Goal: Task Accomplishment & Management: Use online tool/utility

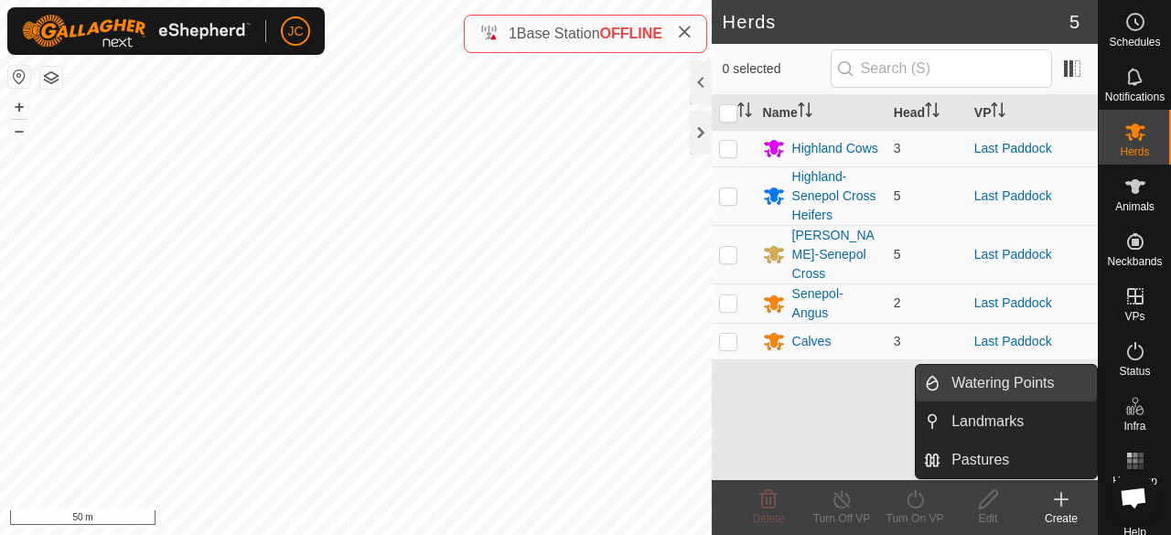
click at [1043, 385] on link "Watering Points" at bounding box center [1019, 383] width 156 height 37
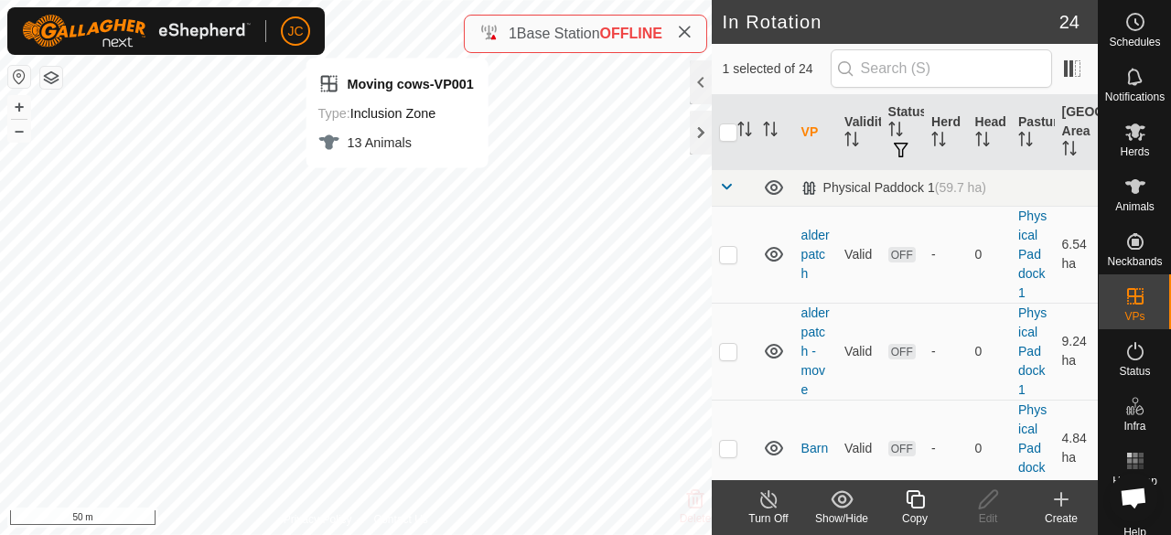
checkbox input "false"
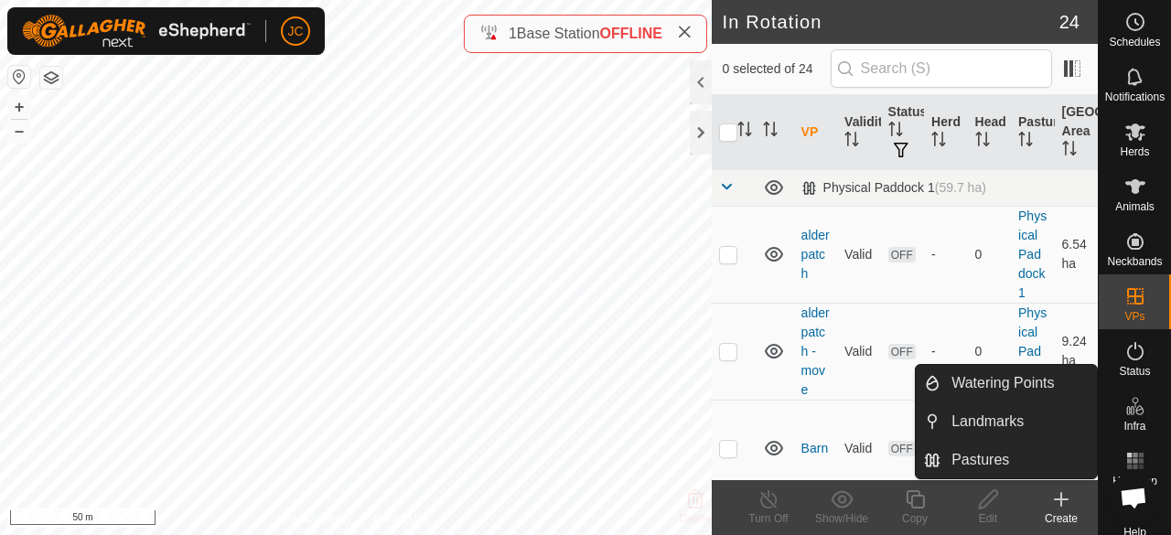
click at [1125, 408] on icon at bounding box center [1136, 406] width 22 height 22
click at [1076, 392] on link "Watering Points" at bounding box center [1019, 383] width 156 height 37
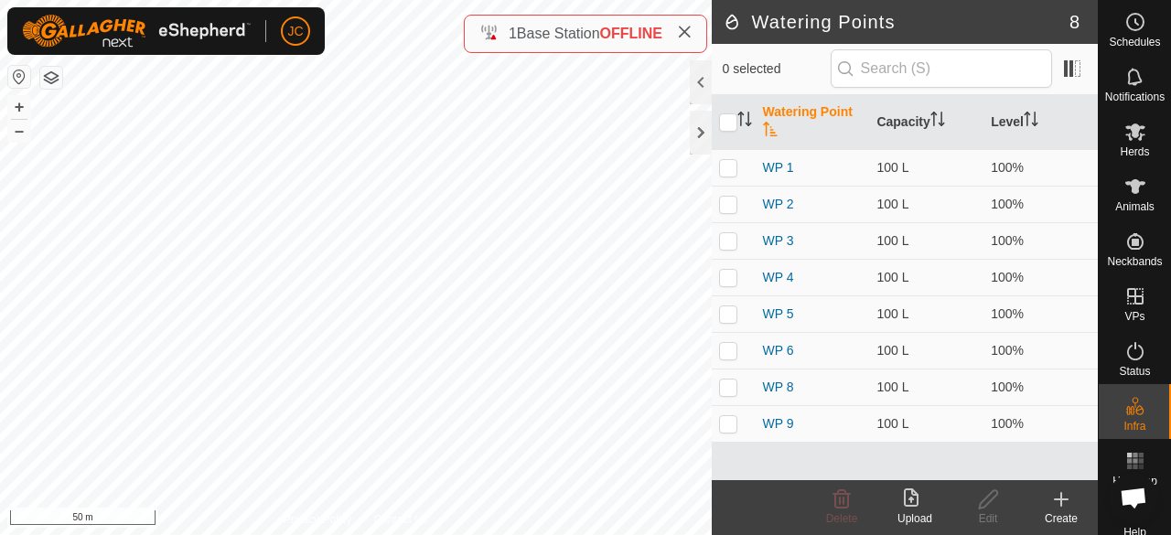
click at [1060, 500] on icon at bounding box center [1061, 500] width 22 height 22
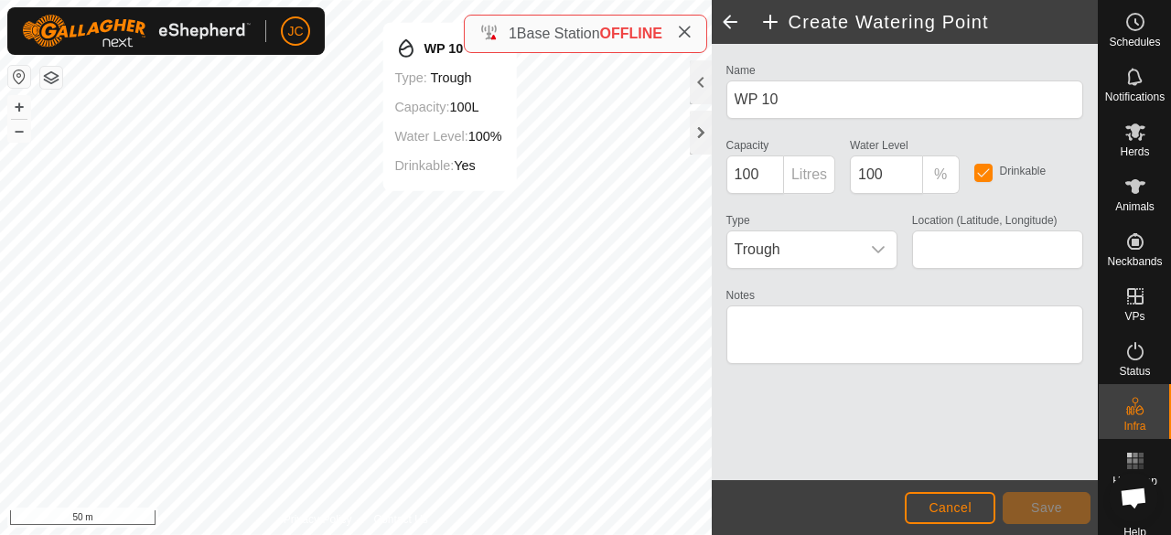
type input "52.365385, -121.539754"
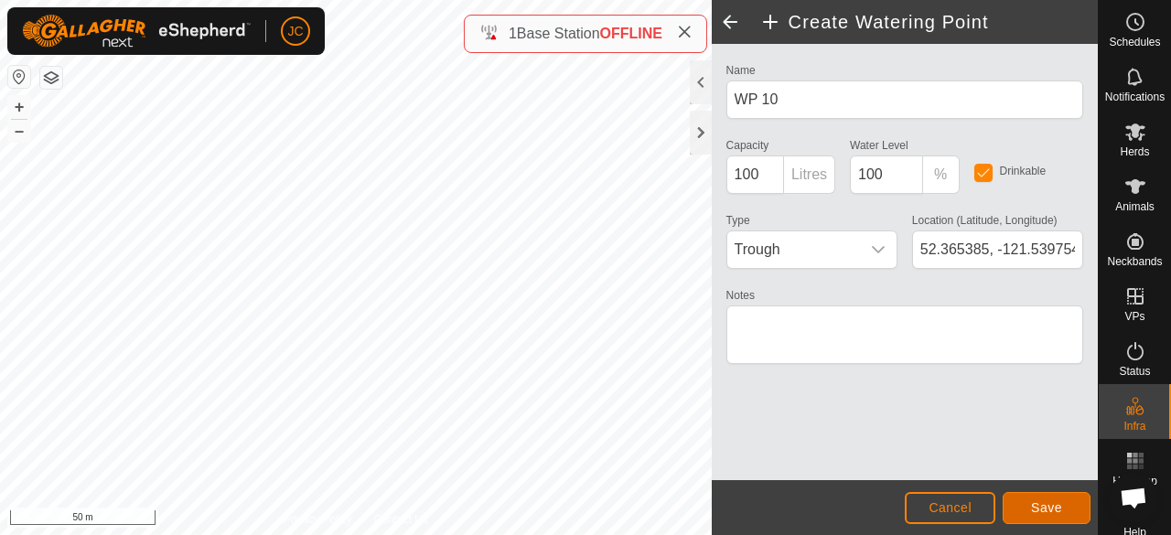
click at [1017, 511] on button "Save" at bounding box center [1047, 508] width 88 height 32
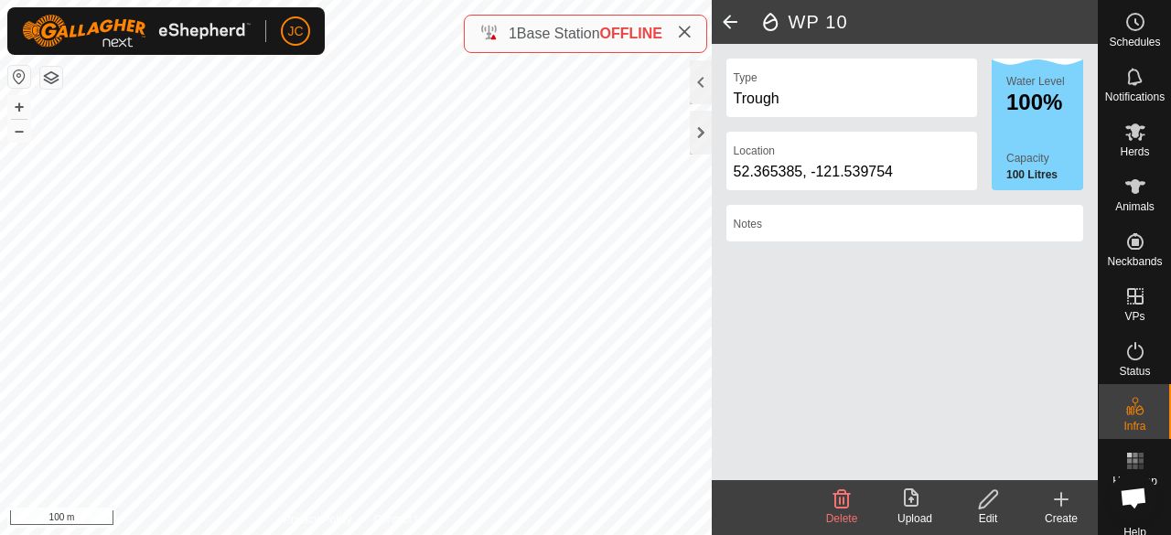
click at [814, 231] on div "Notes" at bounding box center [905, 223] width 357 height 37
click at [781, 216] on div "Notes" at bounding box center [905, 223] width 357 height 37
click at [764, 231] on div "Notes" at bounding box center [905, 223] width 357 height 37
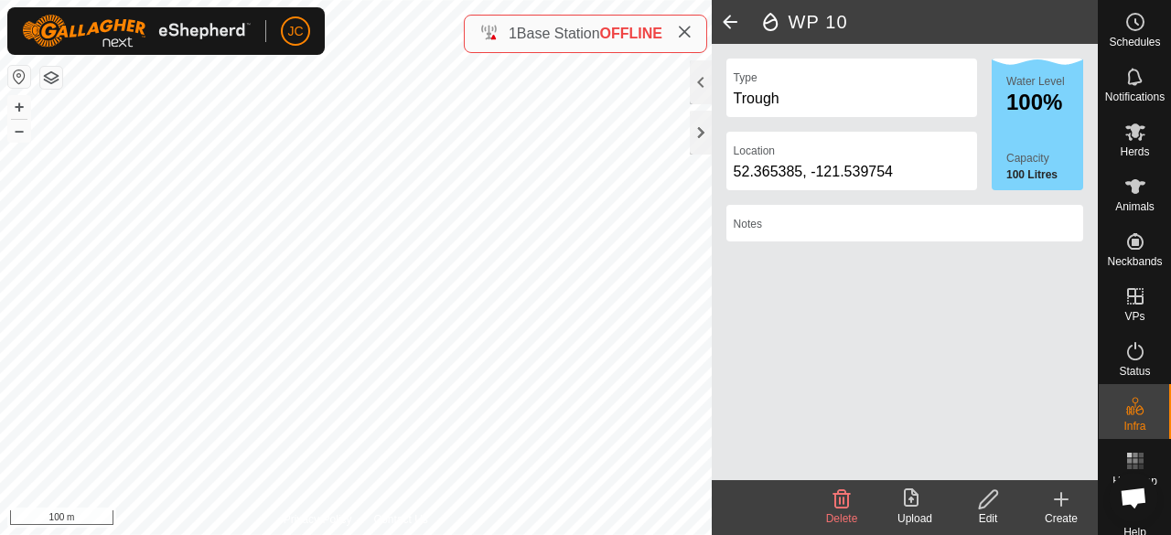
click at [981, 502] on icon at bounding box center [988, 499] width 18 height 18
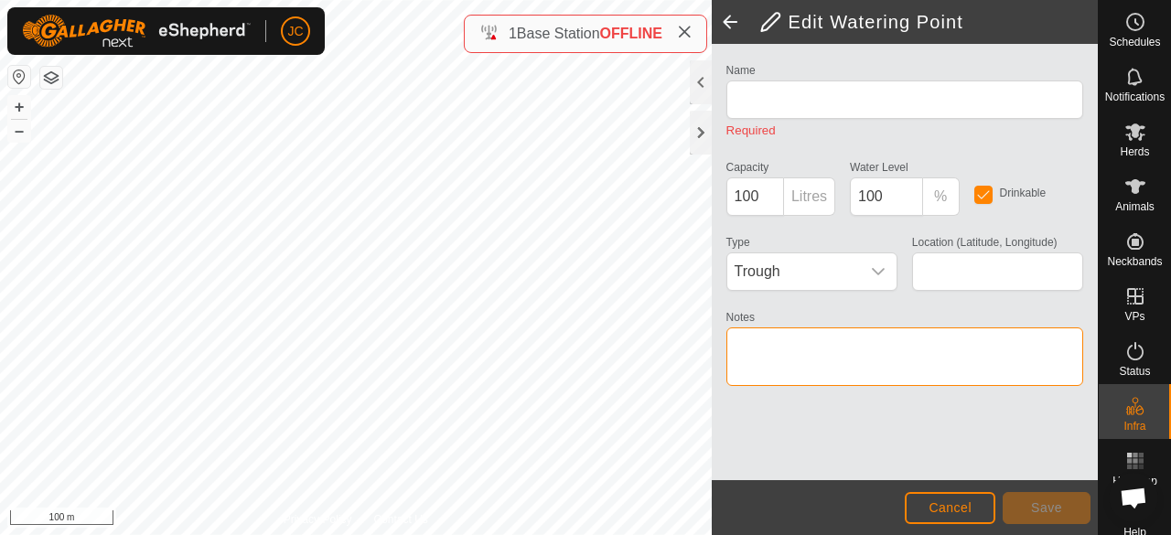
type input "WP 10"
type input "52.365385, -121.539754"
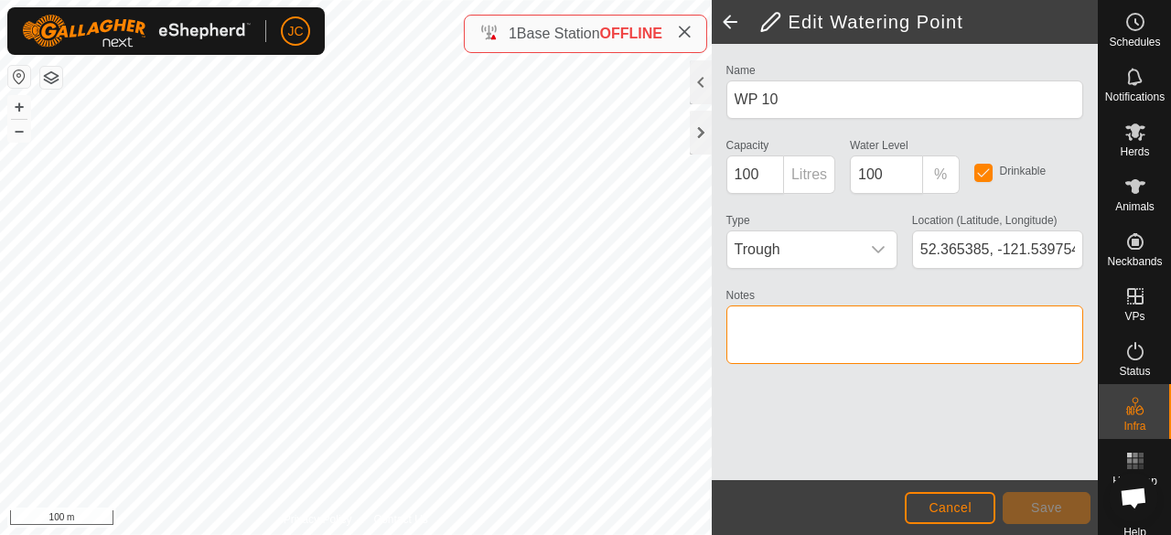
click at [781, 350] on textarea "Notes" at bounding box center [905, 335] width 357 height 59
type textarea "creek"
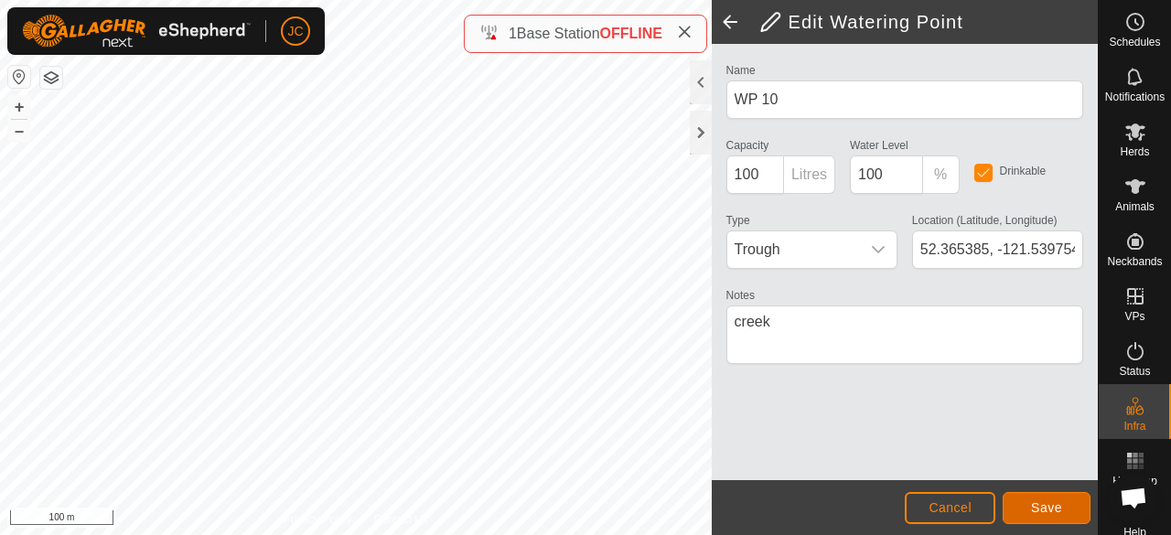
click at [1065, 508] on button "Save" at bounding box center [1047, 508] width 88 height 32
